Goal: Task Accomplishment & Management: Manage account settings

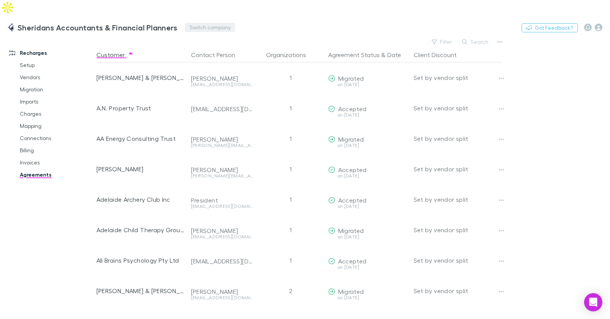
click at [190, 23] on button "Switch company" at bounding box center [210, 27] width 50 height 9
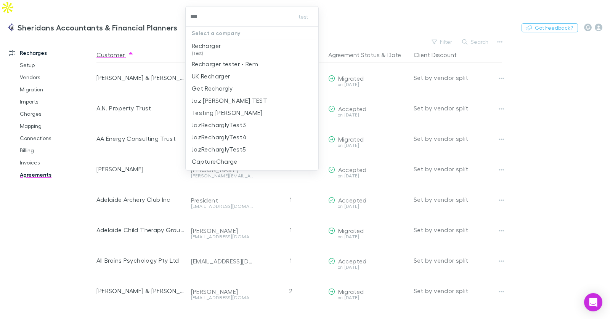
type input "****"
click at [216, 47] on p "Recharger" at bounding box center [206, 45] width 29 height 9
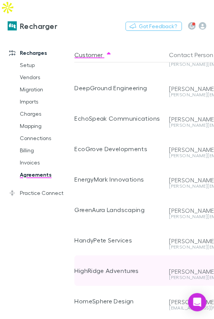
scroll to position [184, 4]
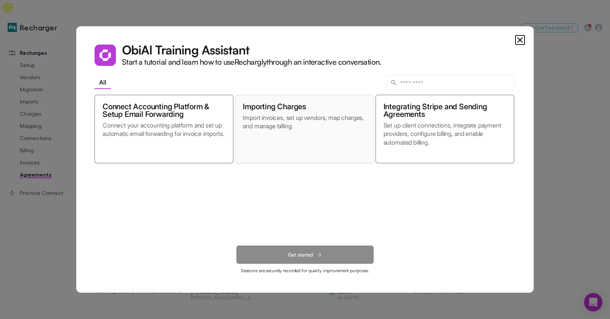
click at [213, 126] on p "Import invoices, set up vendors, map charges, and manage billing." at bounding box center [304, 135] width 123 height 42
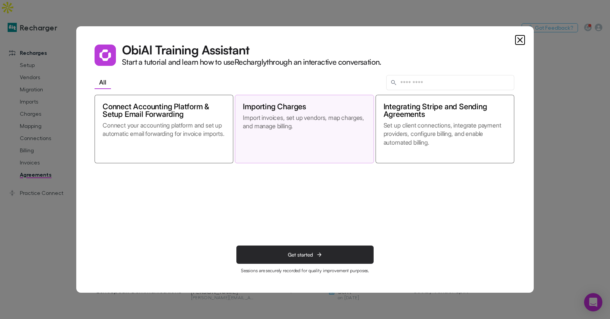
click at [213, 254] on button "Get started" at bounding box center [304, 255] width 137 height 18
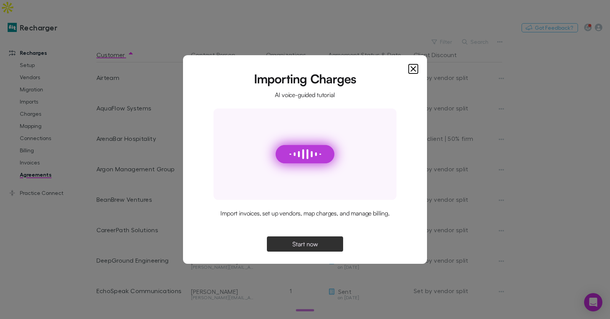
click at [213, 243] on span "Start now" at bounding box center [305, 244] width 26 height 6
click at [213, 101] on div "Importing Charges AI voice-guided tutorial Import invoices, set up vendors, map…" at bounding box center [304, 163] width 207 height 178
click at [213, 246] on span "Continue" at bounding box center [305, 244] width 24 height 6
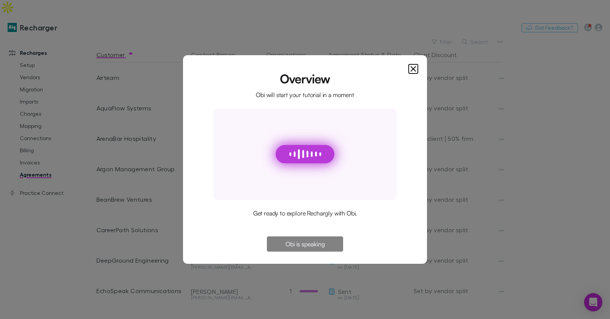
click at [213, 69] on icon "Close" at bounding box center [412, 68] width 9 height 9
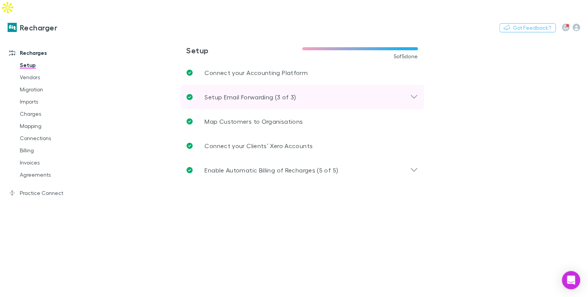
drag, startPoint x: 258, startPoint y: 78, endPoint x: 263, endPoint y: 84, distance: 7.8
click at [258, 93] on p "Setup Email Forwarding (3 of 3)" at bounding box center [250, 97] width 91 height 9
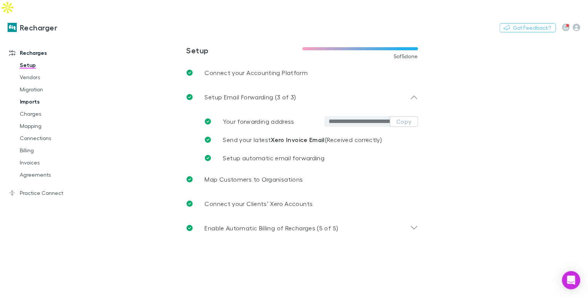
click at [19, 96] on link "Imports" at bounding box center [53, 102] width 82 height 12
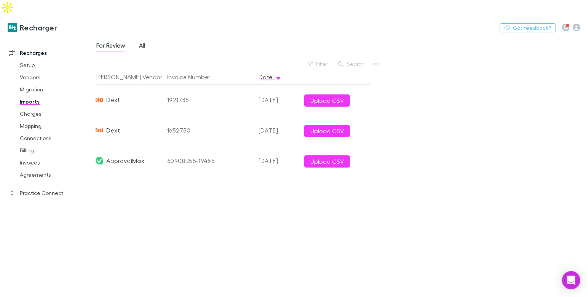
click at [141, 42] on span "All" at bounding box center [142, 47] width 6 height 10
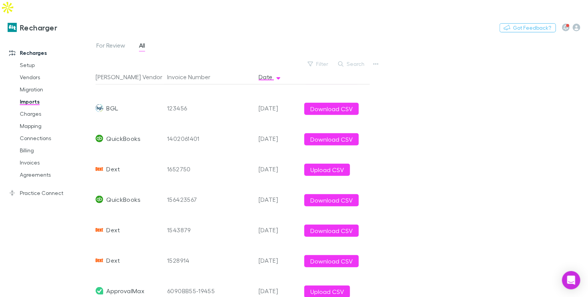
scroll to position [262, 0]
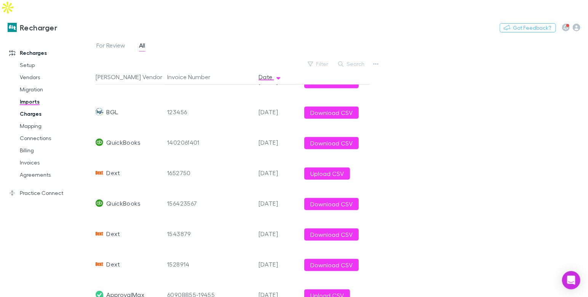
click at [26, 108] on link "Charges" at bounding box center [53, 114] width 82 height 12
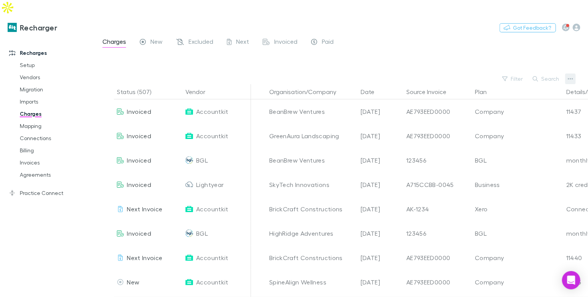
click at [569, 78] on icon "button" at bounding box center [570, 79] width 5 height 2
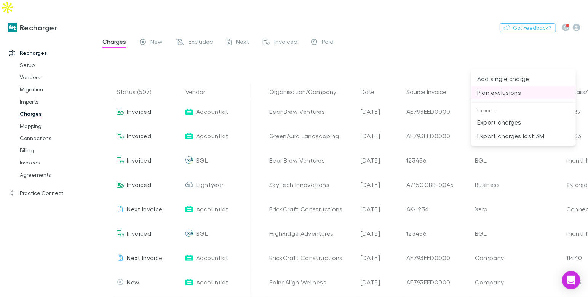
click at [505, 92] on p "Plan exclusions" at bounding box center [523, 92] width 93 height 9
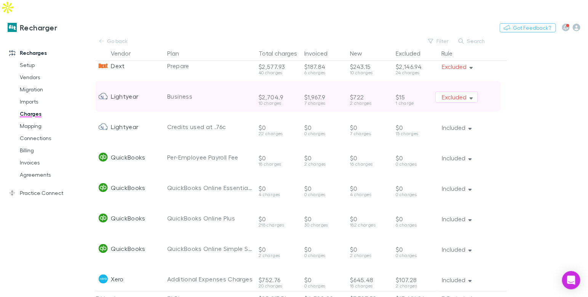
scroll to position [147, 0]
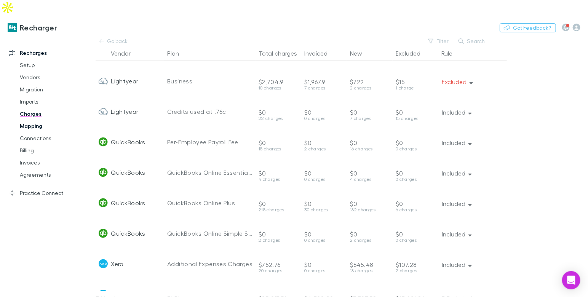
drag, startPoint x: 29, startPoint y: 112, endPoint x: 78, endPoint y: 106, distance: 48.7
click at [30, 120] on link "Mapping" at bounding box center [53, 126] width 82 height 12
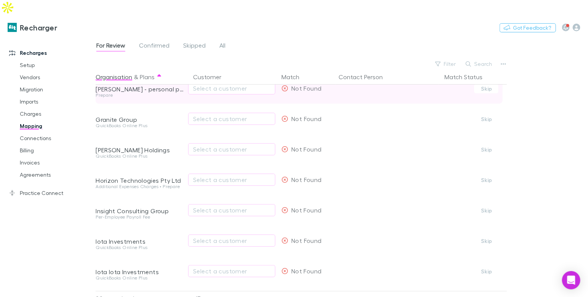
scroll to position [1, 0]
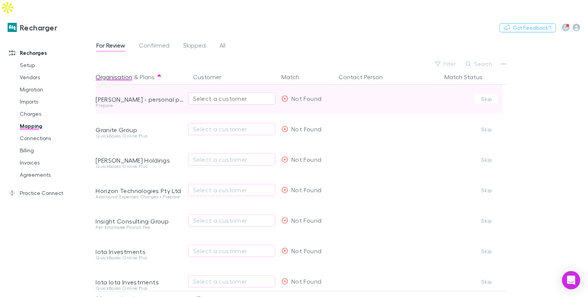
click at [202, 94] on div "Select a customer" at bounding box center [231, 98] width 77 height 9
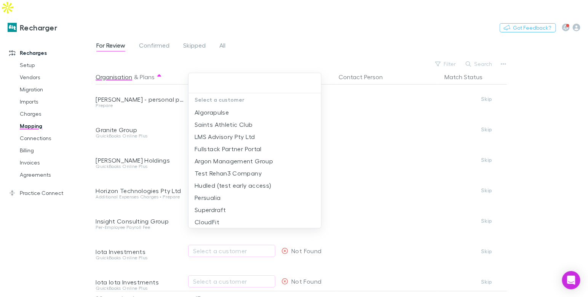
click at [156, 30] on div at bounding box center [294, 148] width 588 height 297
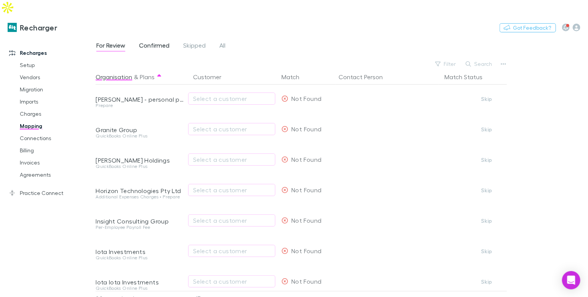
click at [156, 30] on div "Select a customer Algorapulse Saints Athletic Club LMS Advisory Pty Ltd Fullsta…" at bounding box center [294, 148] width 588 height 297
click at [158, 42] on span "Confirmed" at bounding box center [154, 47] width 30 height 10
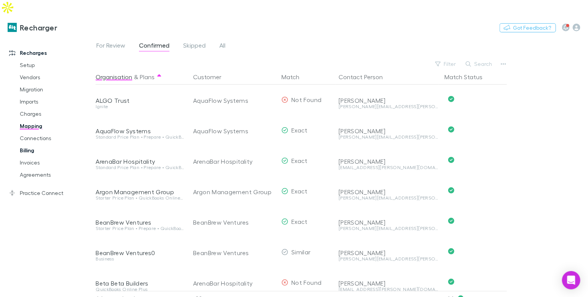
click at [30, 144] on link "Billing" at bounding box center [53, 150] width 82 height 12
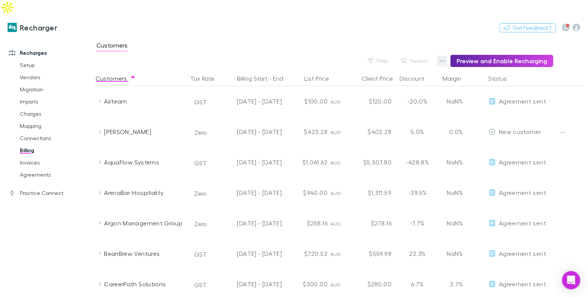
click at [443, 58] on icon "button" at bounding box center [442, 61] width 5 height 6
click at [381, 72] on p "Discount Split" at bounding box center [398, 70] width 93 height 9
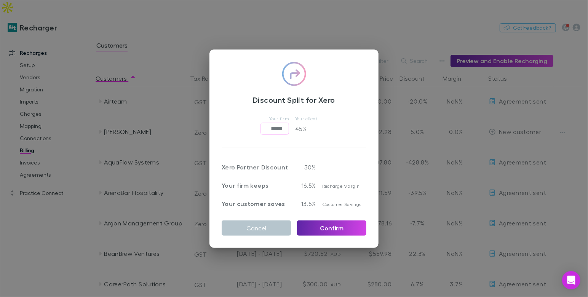
click at [254, 46] on div "Discount Split for Xero Your firm ***** ​ Your client 45 % Xero Partner Discoun…" at bounding box center [294, 148] width 588 height 297
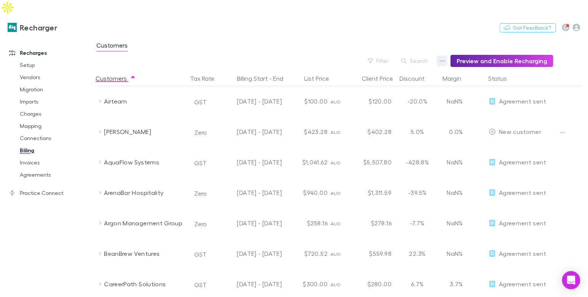
click at [445, 58] on icon "button" at bounding box center [442, 61] width 5 height 6
click at [363, 84] on p "Admin Fee" at bounding box center [398, 84] width 93 height 9
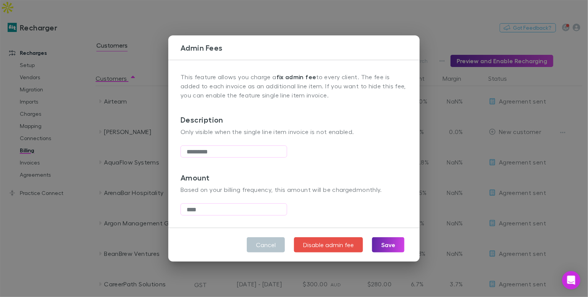
drag, startPoint x: 155, startPoint y: 50, endPoint x: 144, endPoint y: 50, distance: 10.3
click at [155, 50] on div "Admin Fees This feature allows you charge a fix admin fee to every client. The …" at bounding box center [294, 148] width 588 height 297
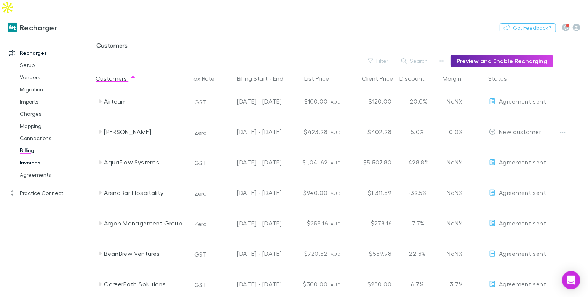
click at [27, 157] on link "Invoices" at bounding box center [53, 163] width 82 height 12
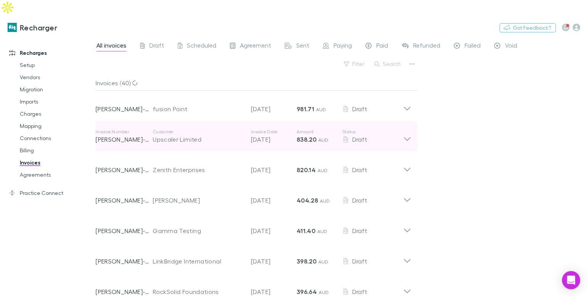
drag, startPoint x: 204, startPoint y: 130, endPoint x: 189, endPoint y: 122, distance: 17.1
click at [204, 130] on div "Invoice Number RECH-0046 Customer Upscaler Limited Invoice Date 28 Sep 2025 Amo…" at bounding box center [250, 136] width 308 height 27
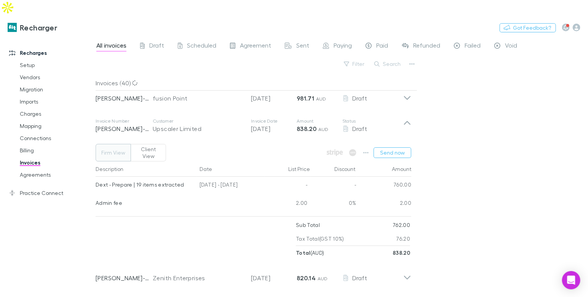
scroll to position [5, 0]
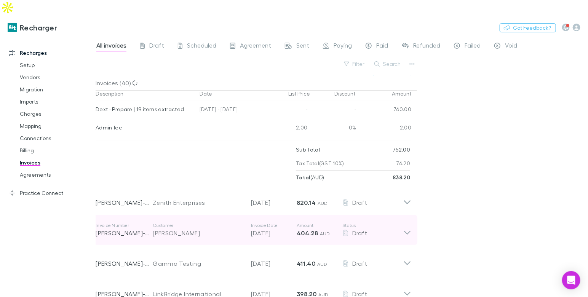
click at [175, 216] on div "Invoice Number RECH-0042 Customer Alex Millar Invoice Date 28 Sep 2025 Amount 4…" at bounding box center [250, 229] width 308 height 27
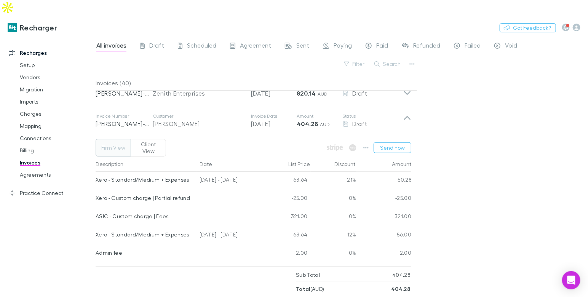
scroll to position [205, 0]
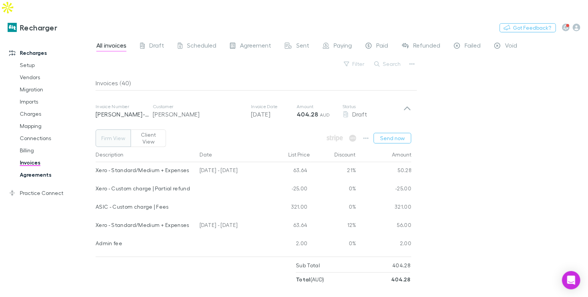
click at [42, 169] on link "Agreements" at bounding box center [53, 175] width 82 height 12
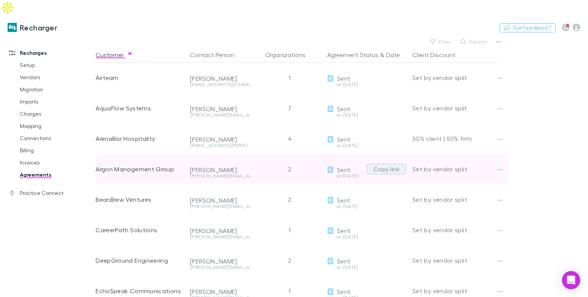
click at [373, 164] on button "Copy link" at bounding box center [387, 169] width 40 height 11
drag, startPoint x: 53, startPoint y: 179, endPoint x: 61, endPoint y: 177, distance: 8.4
click at [53, 187] on link "Practice Connect" at bounding box center [48, 193] width 93 height 12
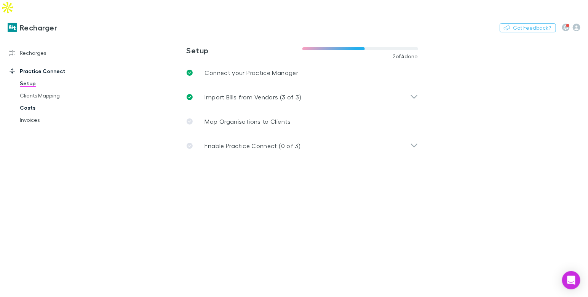
drag, startPoint x: 24, startPoint y: 91, endPoint x: 53, endPoint y: 92, distance: 28.2
click at [24, 102] on link "Costs" at bounding box center [53, 108] width 82 height 12
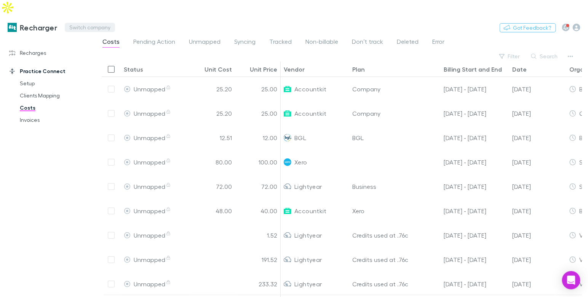
click at [90, 23] on button "Switch company" at bounding box center [90, 27] width 50 height 9
type input "****"
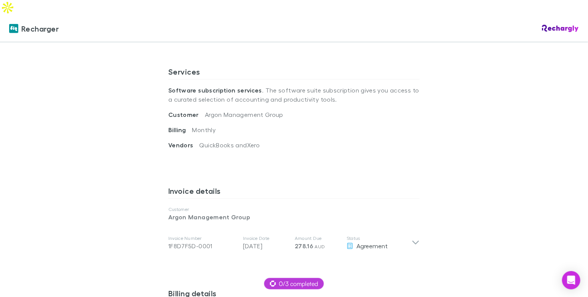
scroll to position [256, 0]
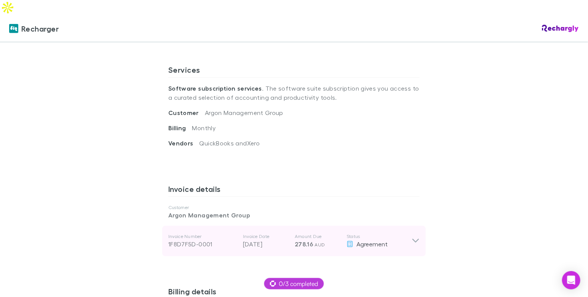
drag, startPoint x: 248, startPoint y: 222, endPoint x: 210, endPoint y: 203, distance: 42.6
click at [248, 234] on p "Invoice Date" at bounding box center [266, 237] width 46 height 6
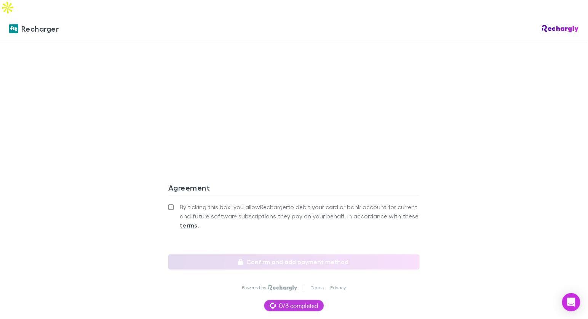
scroll to position [887, 0]
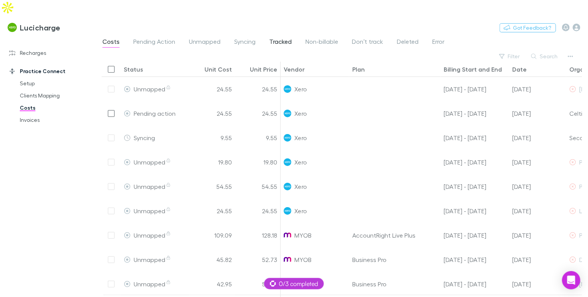
click at [275, 38] on span "Tracked" at bounding box center [280, 43] width 22 height 10
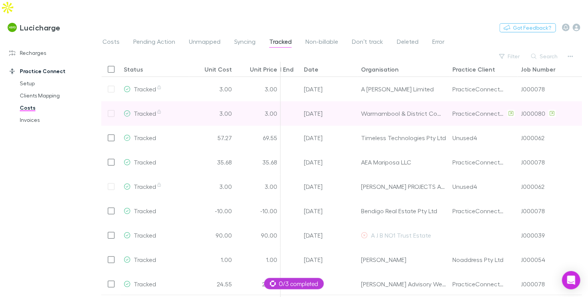
scroll to position [0, 213]
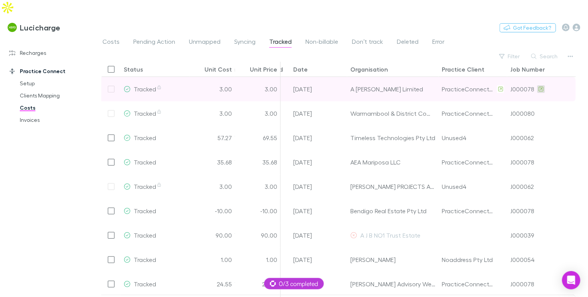
click at [539, 86] on icon at bounding box center [541, 88] width 5 height 5
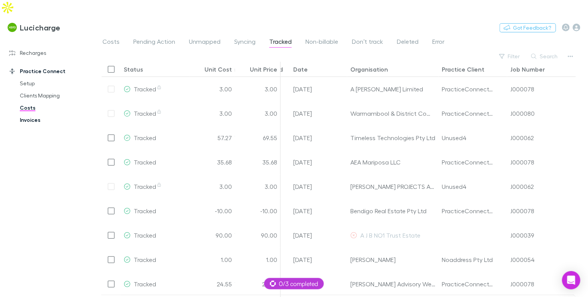
click at [32, 114] on link "Invoices" at bounding box center [53, 120] width 82 height 12
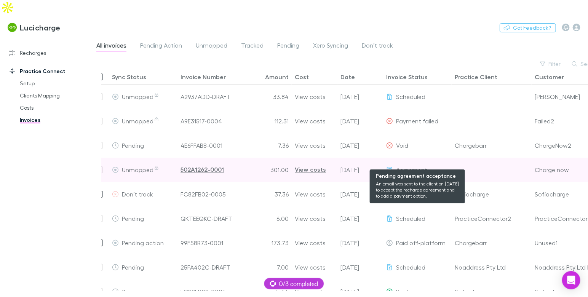
scroll to position [0, 69]
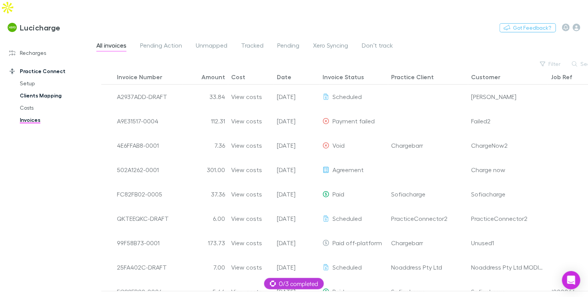
click at [50, 90] on link "Clients Mapping" at bounding box center [53, 96] width 82 height 12
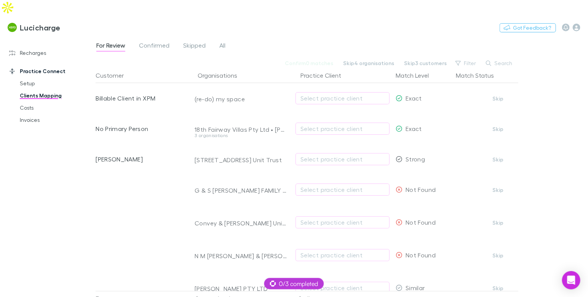
click at [171, 40] on div "For Review Confirmed Skipped All" at bounding box center [164, 46] width 137 height 12
click at [166, 42] on span "Confirmed" at bounding box center [154, 47] width 30 height 10
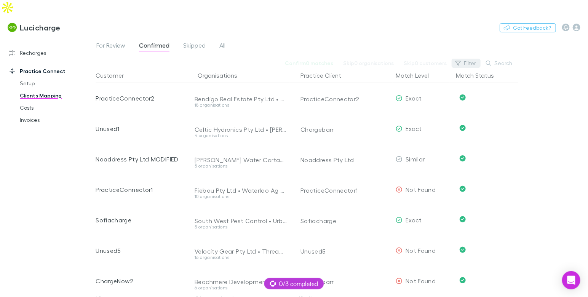
click at [461, 61] on icon "button" at bounding box center [458, 63] width 5 height 5
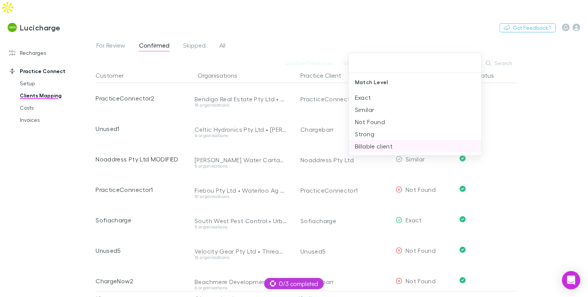
click at [387, 143] on li "Billable client" at bounding box center [415, 146] width 133 height 12
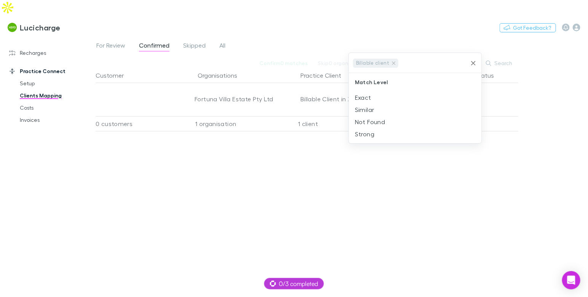
drag, startPoint x: 251, startPoint y: 145, endPoint x: 257, endPoint y: 144, distance: 5.8
click at [252, 142] on div at bounding box center [294, 148] width 588 height 297
click at [116, 42] on span "For Review" at bounding box center [110, 47] width 29 height 10
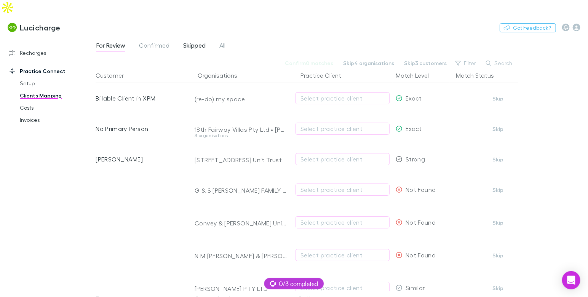
click at [197, 42] on span "Skipped" at bounding box center [194, 47] width 22 height 10
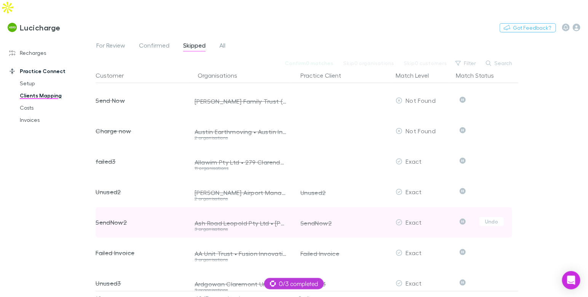
scroll to position [74, 0]
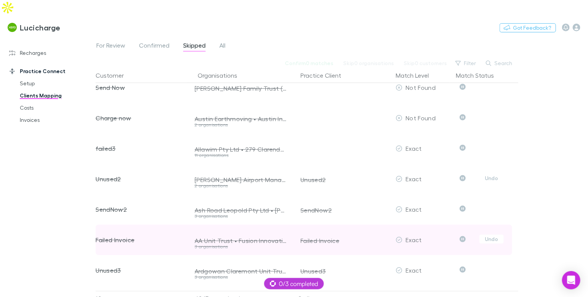
click at [498, 174] on button "Undo" at bounding box center [492, 178] width 24 height 9
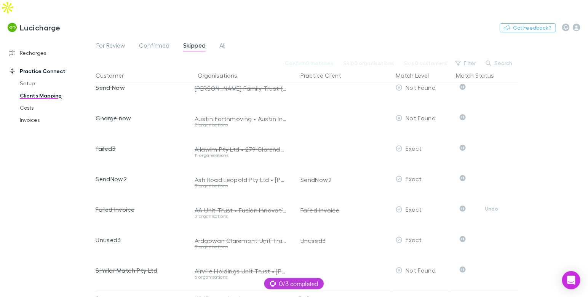
drag, startPoint x: 492, startPoint y: 195, endPoint x: 120, endPoint y: 49, distance: 399.4
click at [492, 204] on button "Undo" at bounding box center [492, 208] width 24 height 9
click at [110, 42] on span "For Review" at bounding box center [110, 47] width 29 height 10
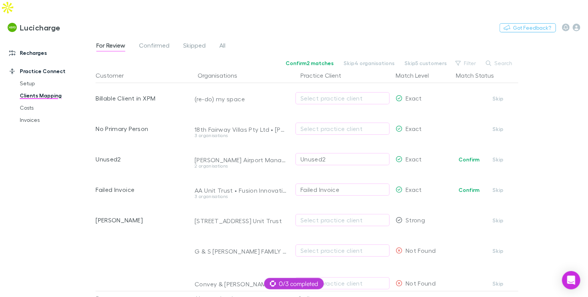
drag, startPoint x: 38, startPoint y: 38, endPoint x: 27, endPoint y: 42, distance: 12.4
click at [38, 47] on link "Recharges" at bounding box center [48, 53] width 93 height 12
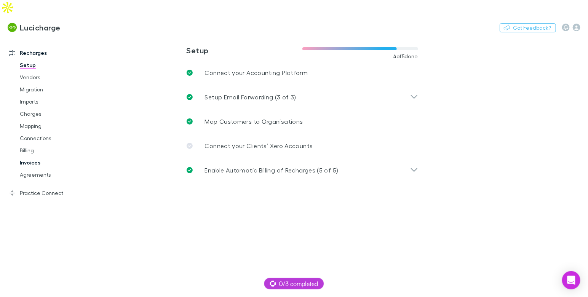
click at [36, 157] on link "Invoices" at bounding box center [53, 163] width 82 height 12
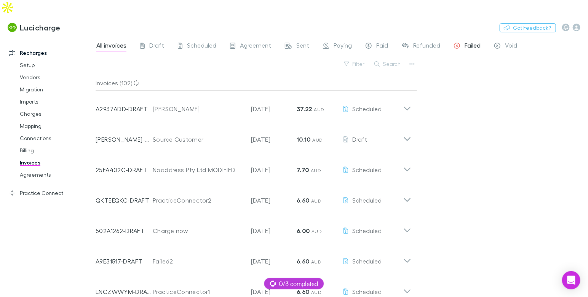
click at [469, 42] on span "Failed" at bounding box center [473, 47] width 16 height 10
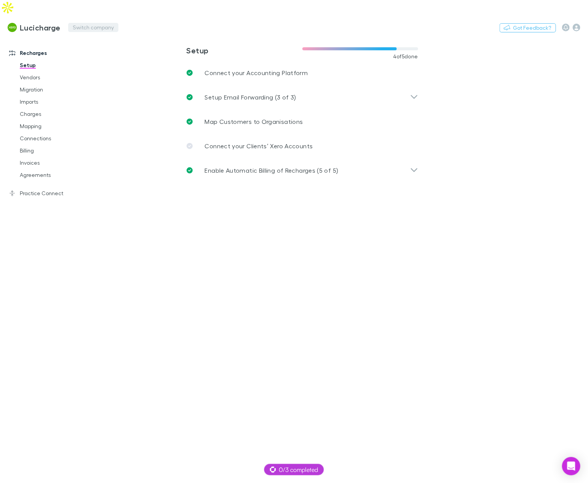
click at [82, 23] on button "Switch company" at bounding box center [93, 27] width 50 height 9
type input "***"
click at [91, 46] on p "542 Partners" at bounding box center [84, 45] width 37 height 9
click at [29, 71] on link "Vendors" at bounding box center [53, 77] width 82 height 12
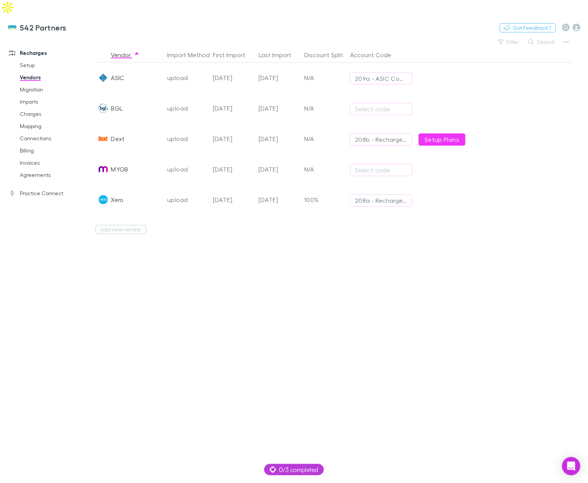
click at [33, 47] on link "Recharges" at bounding box center [48, 53] width 93 height 12
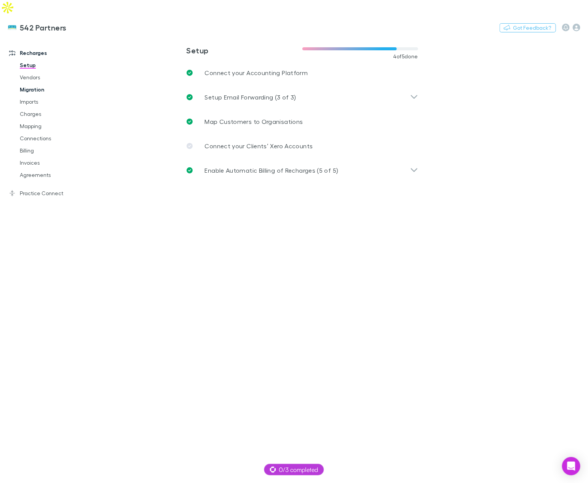
click at [29, 59] on link "Setup" at bounding box center [53, 65] width 82 height 12
drag, startPoint x: 254, startPoint y: 152, endPoint x: 271, endPoint y: 183, distance: 35.1
click at [254, 166] on p "Enable Automatic Billing of Recharges (5 of 5)" at bounding box center [272, 170] width 134 height 9
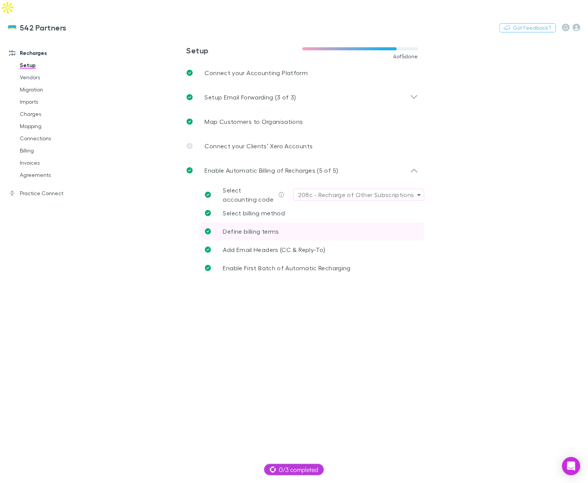
click at [271, 227] on span "Define billing terms" at bounding box center [251, 230] width 56 height 7
drag, startPoint x: 32, startPoint y: 87, endPoint x: 46, endPoint y: 84, distance: 14.1
click at [32, 96] on link "Imports" at bounding box center [53, 102] width 82 height 12
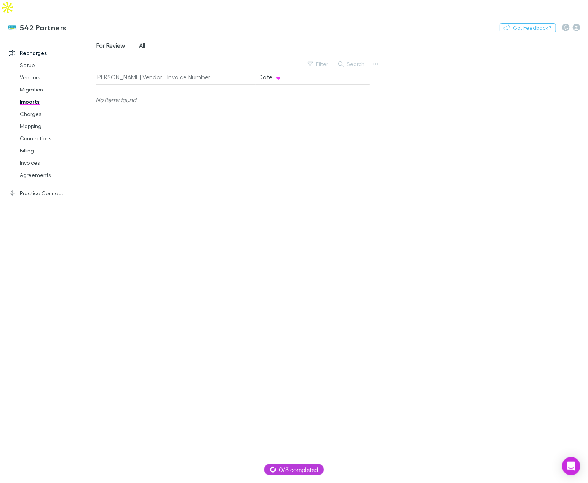
click at [144, 42] on span "All" at bounding box center [142, 47] width 6 height 10
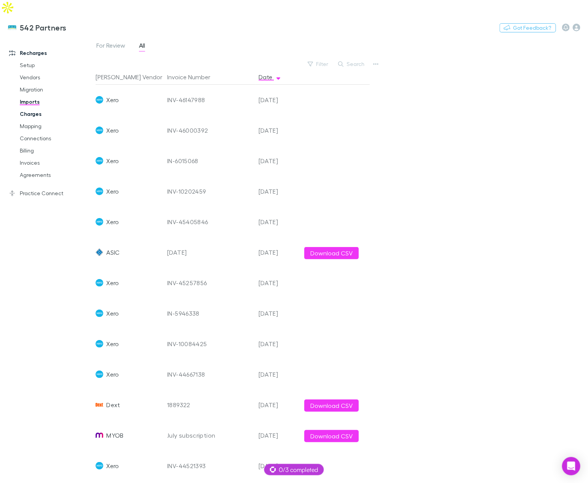
click at [32, 108] on link "Charges" at bounding box center [53, 114] width 82 height 12
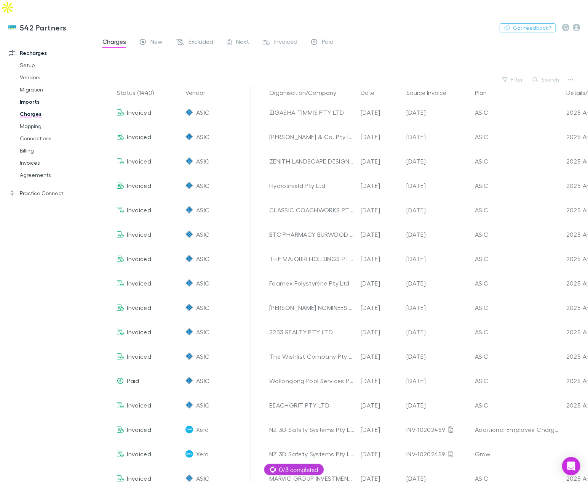
drag, startPoint x: 32, startPoint y: 85, endPoint x: 40, endPoint y: 86, distance: 7.9
click at [33, 96] on link "Imports" at bounding box center [53, 102] width 82 height 12
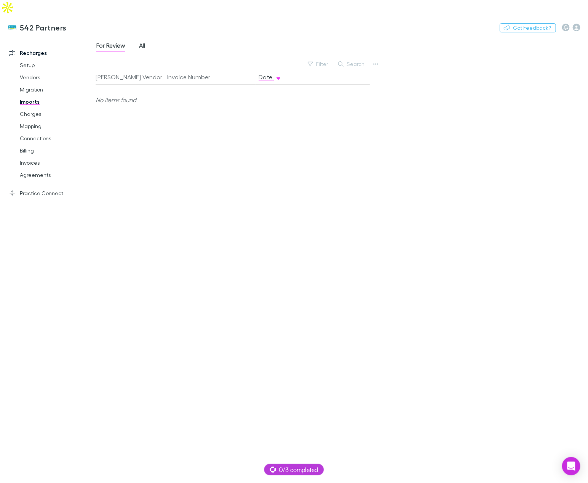
click at [141, 42] on span "All" at bounding box center [142, 47] width 6 height 10
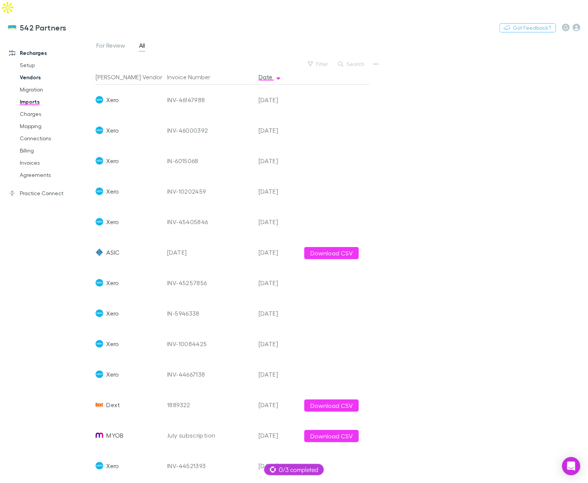
click at [34, 71] on link "Vendors" at bounding box center [53, 77] width 82 height 12
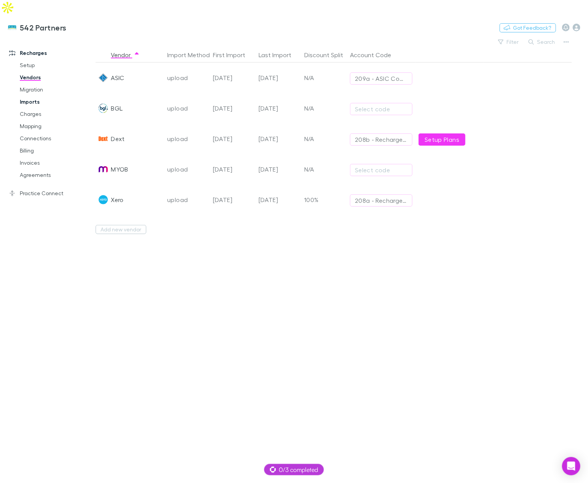
click at [31, 96] on link "Imports" at bounding box center [53, 102] width 82 height 12
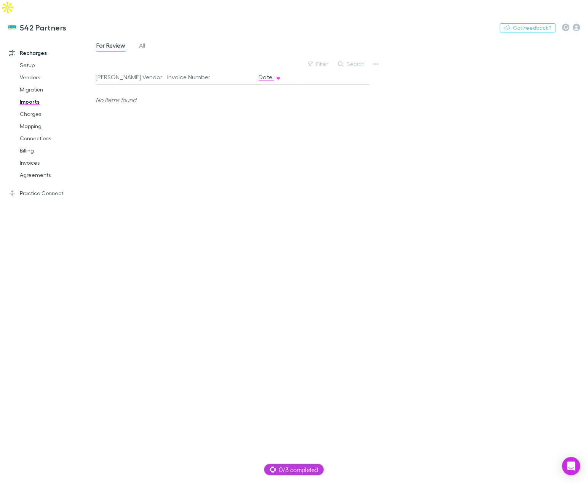
click at [150, 40] on div "For Review All" at bounding box center [124, 46] width 56 height 12
click at [143, 42] on span "All" at bounding box center [142, 47] width 6 height 10
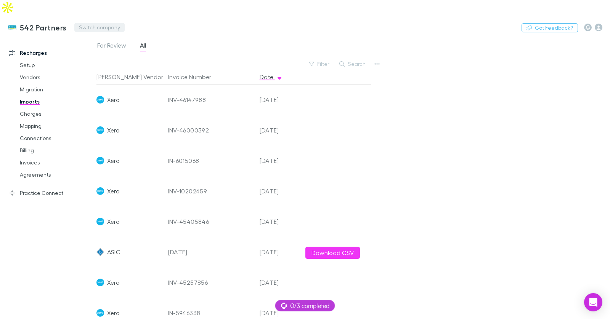
click at [105, 23] on button "Switch company" at bounding box center [99, 27] width 50 height 9
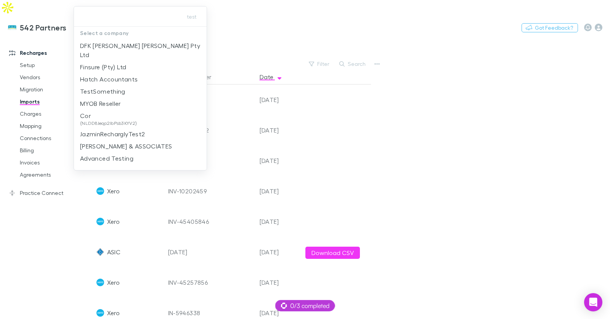
click at [35, 55] on div at bounding box center [305, 159] width 610 height 319
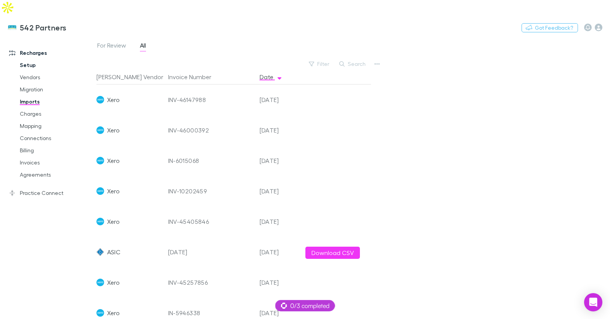
click at [31, 59] on link "Setup" at bounding box center [53, 65] width 83 height 12
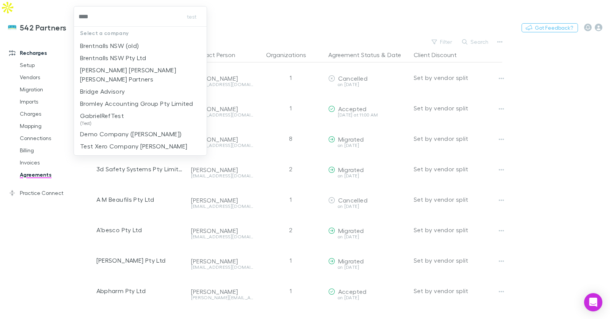
type input "*****"
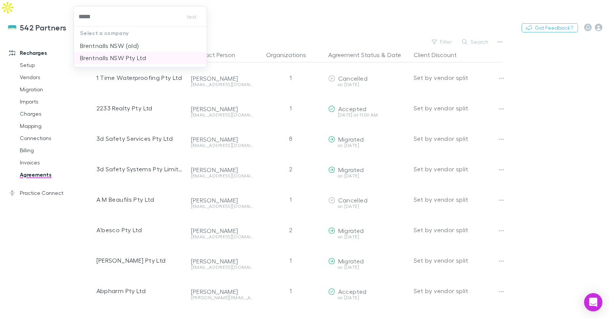
click at [160, 57] on li "Brentnalls NSW Pty Ltd" at bounding box center [140, 58] width 133 height 12
click at [34, 108] on link "Charges" at bounding box center [53, 114] width 83 height 12
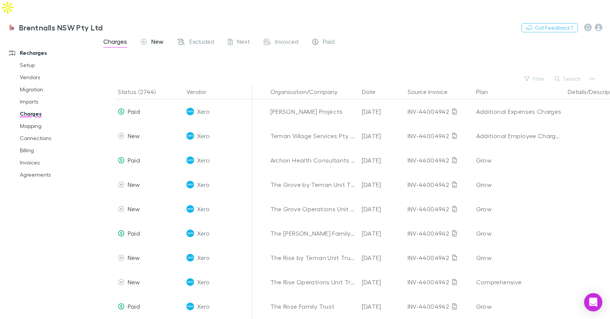
click at [150, 38] on div "New" at bounding box center [152, 43] width 23 height 10
click at [33, 108] on link "Charges" at bounding box center [53, 114] width 83 height 12
click at [29, 120] on link "Mapping" at bounding box center [53, 126] width 83 height 12
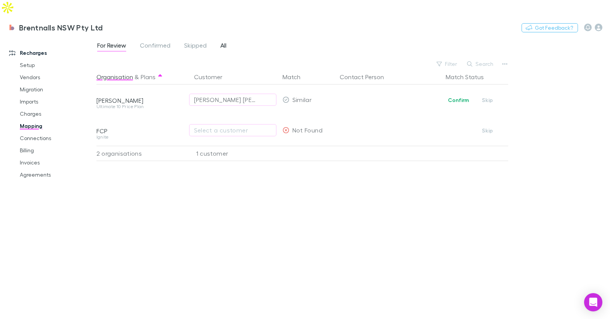
click at [225, 42] on span "All" at bounding box center [223, 47] width 6 height 10
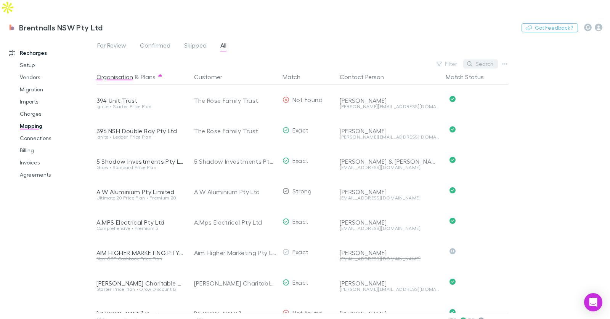
click at [482, 59] on button "Search" at bounding box center [480, 63] width 35 height 9
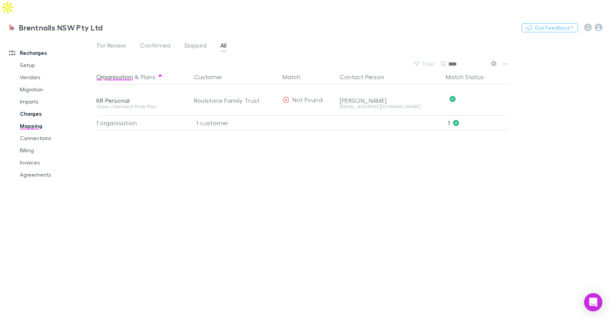
type input "****"
click at [38, 108] on link "Charges" at bounding box center [53, 114] width 83 height 12
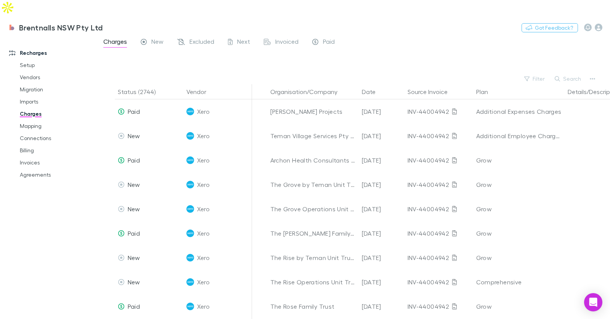
click at [565, 74] on button "Search" at bounding box center [567, 78] width 35 height 9
click at [0, 0] on input "text" at bounding box center [0, 0] width 0 height 0
type input "**"
click at [29, 59] on link "Setup" at bounding box center [53, 65] width 83 height 12
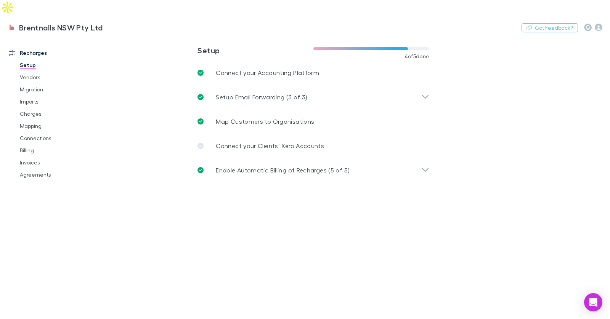
click at [150, 58] on main "**********" at bounding box center [352, 186] width 513 height 298
click at [128, 23] on button "Switch company" at bounding box center [135, 27] width 50 height 9
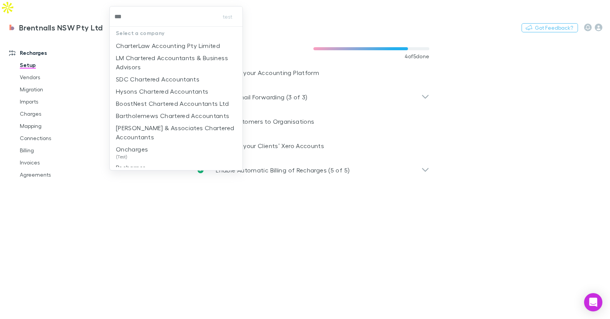
type input "****"
click at [183, 44] on p "CharterLaw Accounting Pty Limited" at bounding box center [168, 45] width 104 height 9
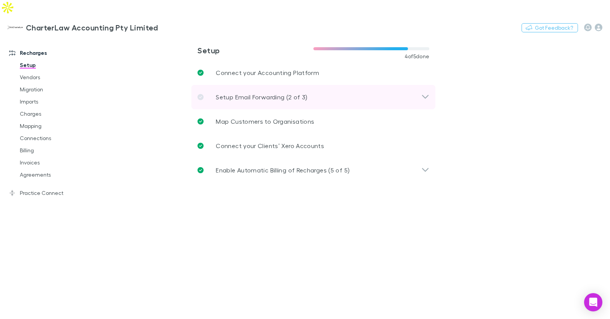
click at [270, 93] on p "Setup Email Forwarding (2 of 3)" at bounding box center [261, 97] width 91 height 9
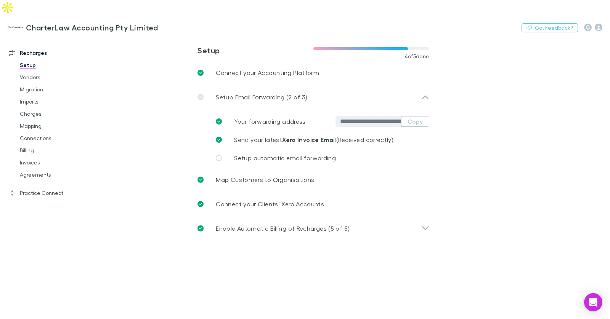
drag, startPoint x: 291, startPoint y: 88, endPoint x: 401, endPoint y: 105, distance: 111.4
click at [291, 88] on div "Setup Email Forwarding (2 of 3)" at bounding box center [313, 97] width 244 height 24
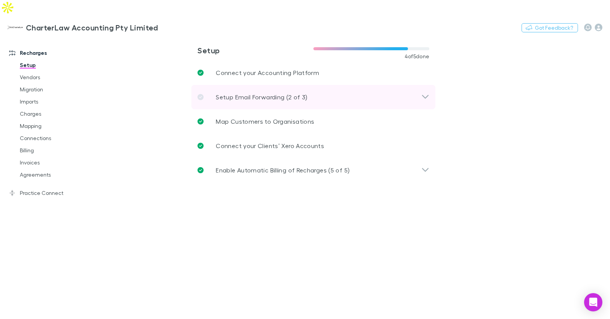
click at [327, 93] on div "Setup Email Forwarding (2 of 3)" at bounding box center [309, 97] width 224 height 9
click at [319, 85] on div "Setup Email Forwarding (2 of 3)" at bounding box center [313, 97] width 244 height 24
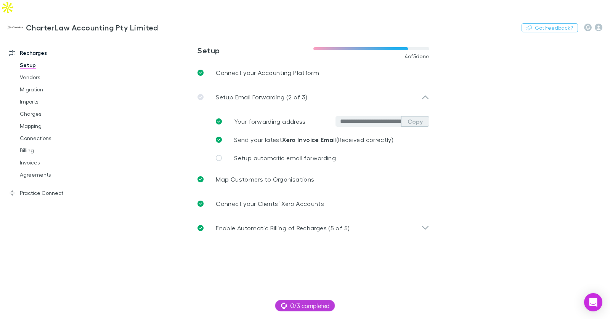
click at [414, 116] on button "Copy" at bounding box center [415, 121] width 28 height 11
click at [202, 23] on button "Switch company" at bounding box center [191, 27] width 50 height 9
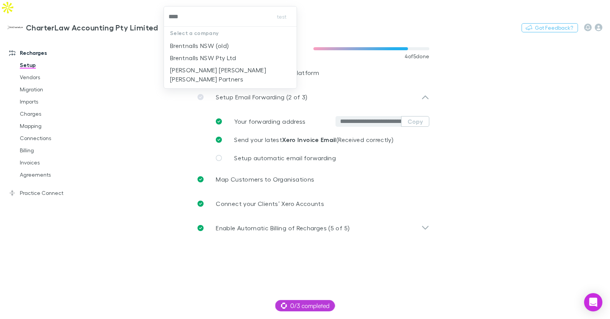
type input "*****"
drag, startPoint x: 209, startPoint y: 60, endPoint x: 220, endPoint y: 57, distance: 11.7
click at [209, 60] on p "Brentnalls NSW Pty Ltd" at bounding box center [203, 57] width 66 height 9
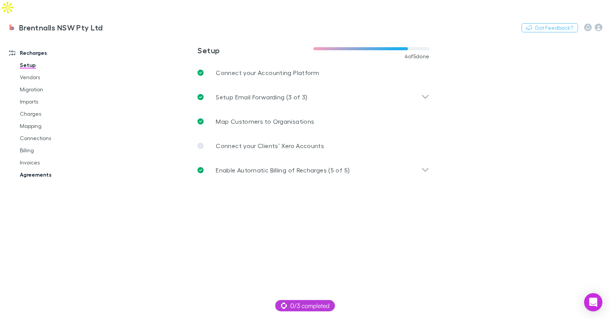
click at [40, 169] on link "Agreements" at bounding box center [53, 175] width 83 height 12
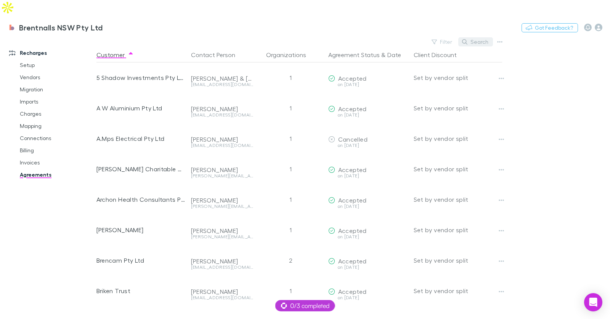
click at [477, 37] on button "Search" at bounding box center [475, 41] width 35 height 9
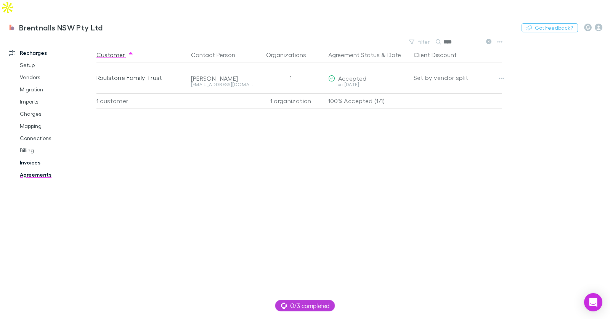
type input "****"
click at [37, 157] on link "Invoices" at bounding box center [53, 163] width 83 height 12
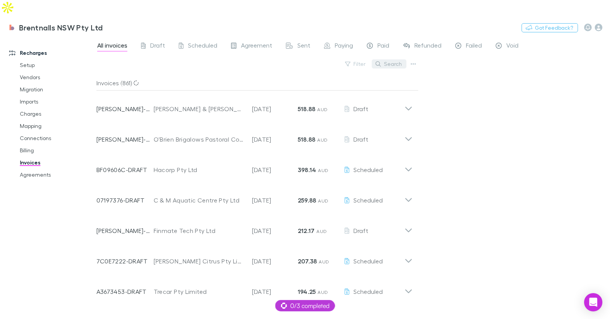
click at [394, 59] on button "Search" at bounding box center [388, 63] width 35 height 9
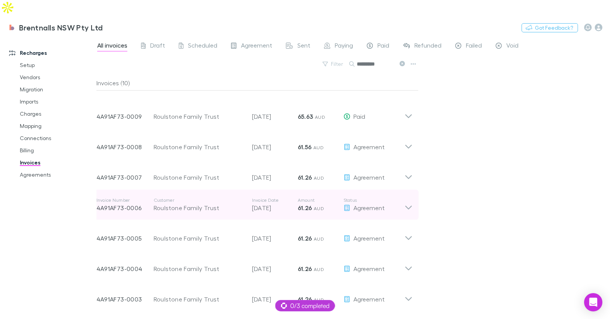
scroll to position [69, 0]
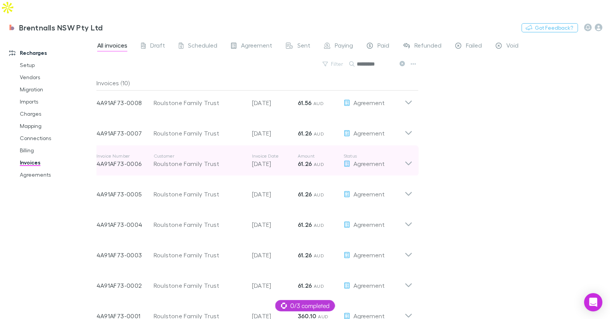
type input "*********"
click at [363, 160] on span "Agreement" at bounding box center [368, 163] width 31 height 7
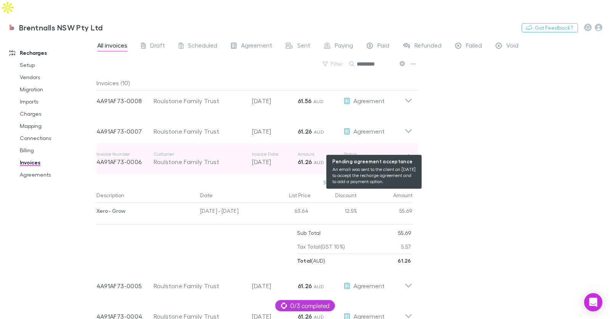
click at [371, 158] on span "Agreement" at bounding box center [368, 161] width 31 height 7
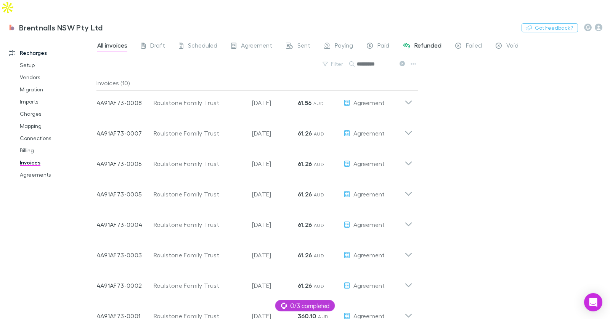
click at [432, 42] on span "Refunded" at bounding box center [427, 47] width 27 height 10
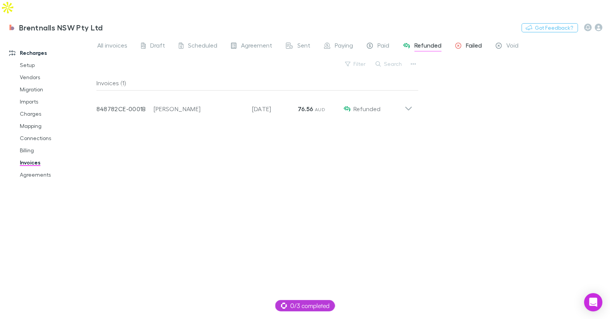
click at [467, 42] on span "Failed" at bounding box center [474, 47] width 16 height 10
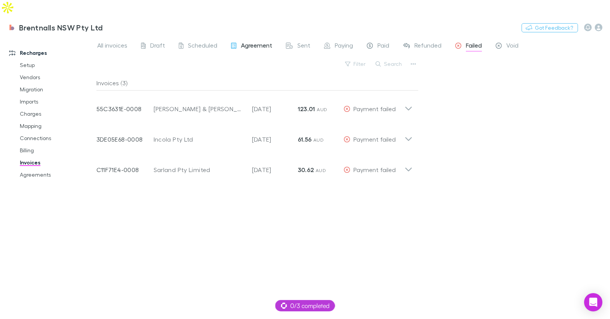
click at [258, 42] on span "Agreement" at bounding box center [256, 47] width 31 height 10
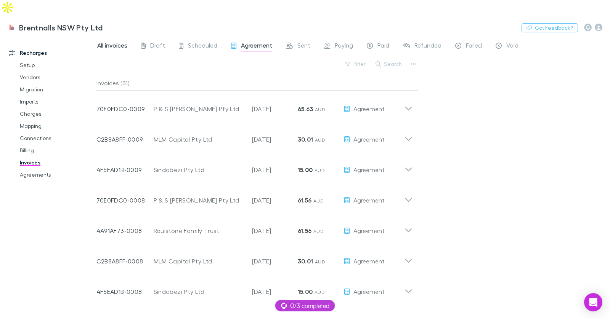
click at [116, 42] on span "All invoices" at bounding box center [112, 47] width 30 height 10
click at [395, 59] on button "Search" at bounding box center [388, 63] width 35 height 9
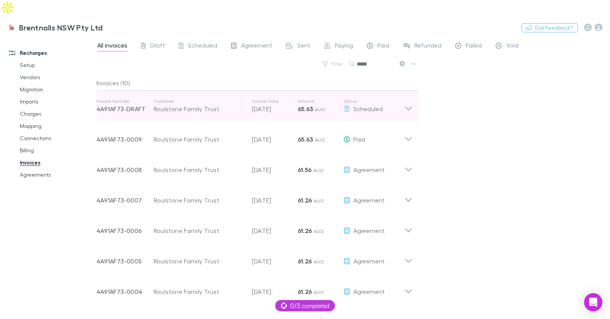
type input "*****"
click at [226, 104] on div "Roulstone Family Trust" at bounding box center [199, 108] width 91 height 9
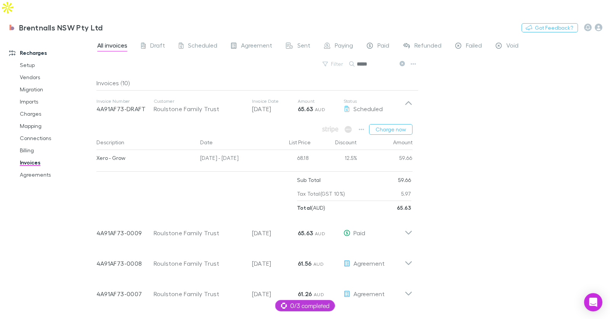
click at [520, 115] on div "All invoices Draft Scheduled Agreement Sent Paying Paid Refunded Failed Void Fi…" at bounding box center [352, 186] width 513 height 298
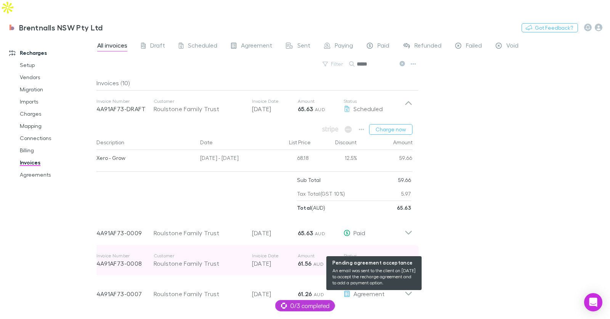
click at [380, 260] on span "Agreement" at bounding box center [368, 263] width 31 height 7
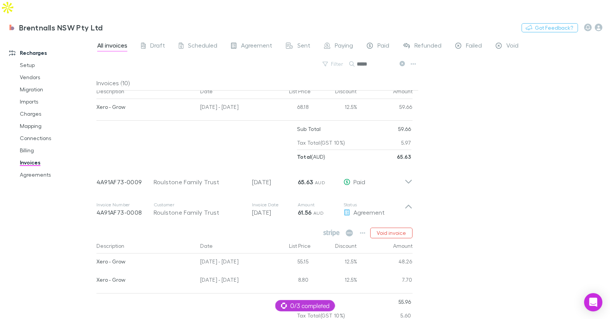
scroll to position [66, 0]
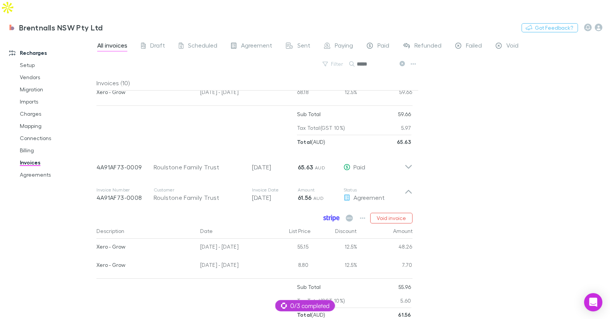
click at [334, 216] on icon at bounding box center [333, 218] width 3 height 5
